Goal: Task Accomplishment & Management: Complete application form

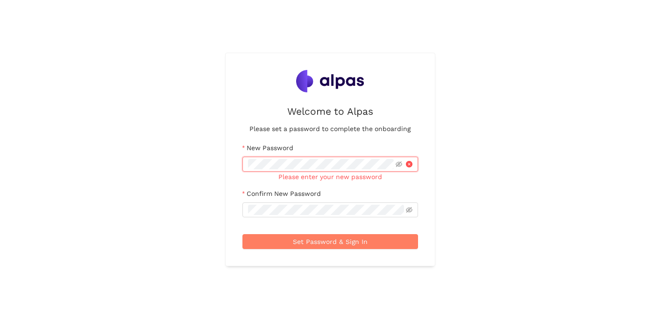
click at [441, 37] on div "Welcome to Alpas Please set a password to complete the onboarding New Password …" at bounding box center [330, 159] width 660 height 319
click at [580, 57] on div "Welcome to Alpas Please set a password to complete the onboarding New Password …" at bounding box center [330, 159] width 660 height 319
click at [261, 159] on span at bounding box center [330, 164] width 176 height 15
click at [266, 204] on span at bounding box center [330, 210] width 176 height 15
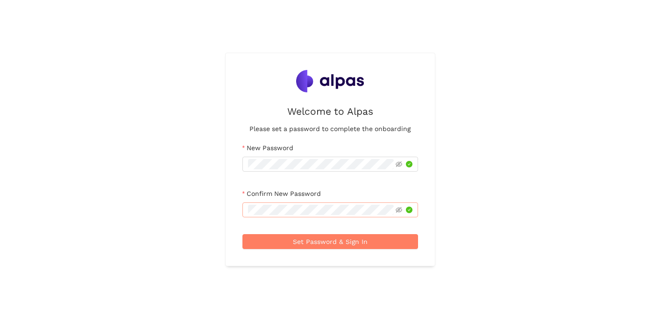
click at [405, 212] on span at bounding box center [404, 210] width 17 height 10
click at [398, 210] on icon "eye-invisible" at bounding box center [399, 210] width 7 height 6
click at [398, 210] on icon "eye" at bounding box center [399, 210] width 7 height 7
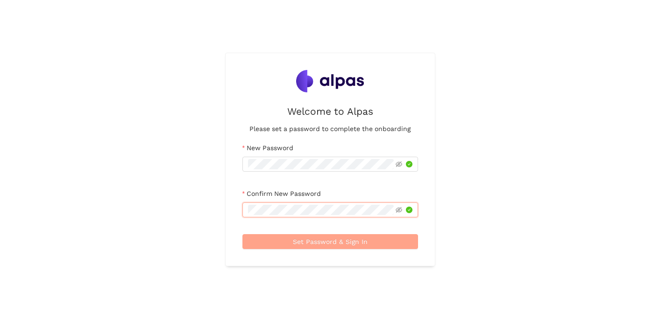
click at [372, 241] on button "Set Password & Sign In" at bounding box center [330, 241] width 176 height 15
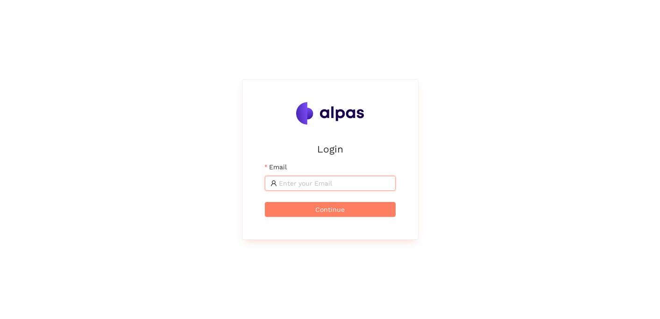
click at [341, 188] on input "Email" at bounding box center [334, 183] width 111 height 10
type input "selin.schuler@alpas.ai"
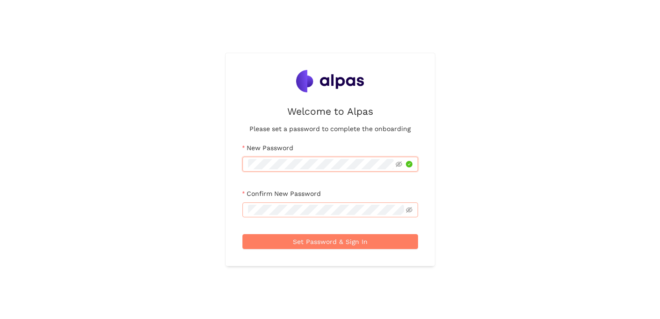
click at [242, 205] on span at bounding box center [330, 210] width 176 height 15
click at [399, 166] on icon "eye-invisible" at bounding box center [399, 164] width 7 height 7
click at [399, 165] on icon "eye" at bounding box center [399, 164] width 7 height 5
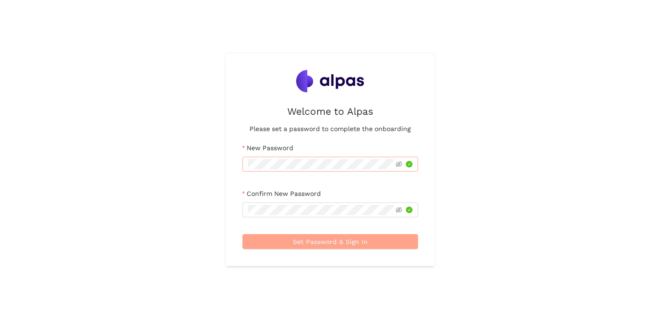
click at [396, 248] on button "Set Password & Sign In" at bounding box center [330, 241] width 176 height 15
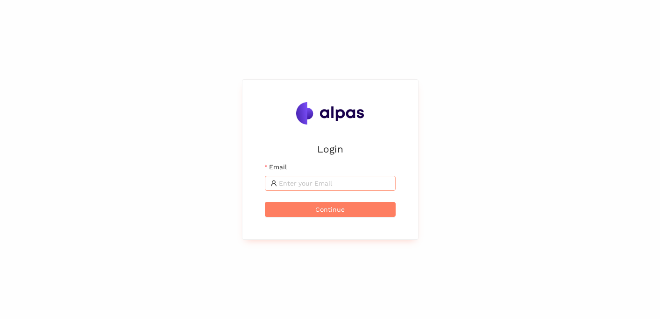
click at [350, 182] on input "Email" at bounding box center [334, 183] width 111 height 10
type input "[PERSON_NAME]@alpas."
